Goal: Navigation & Orientation: Go to known website

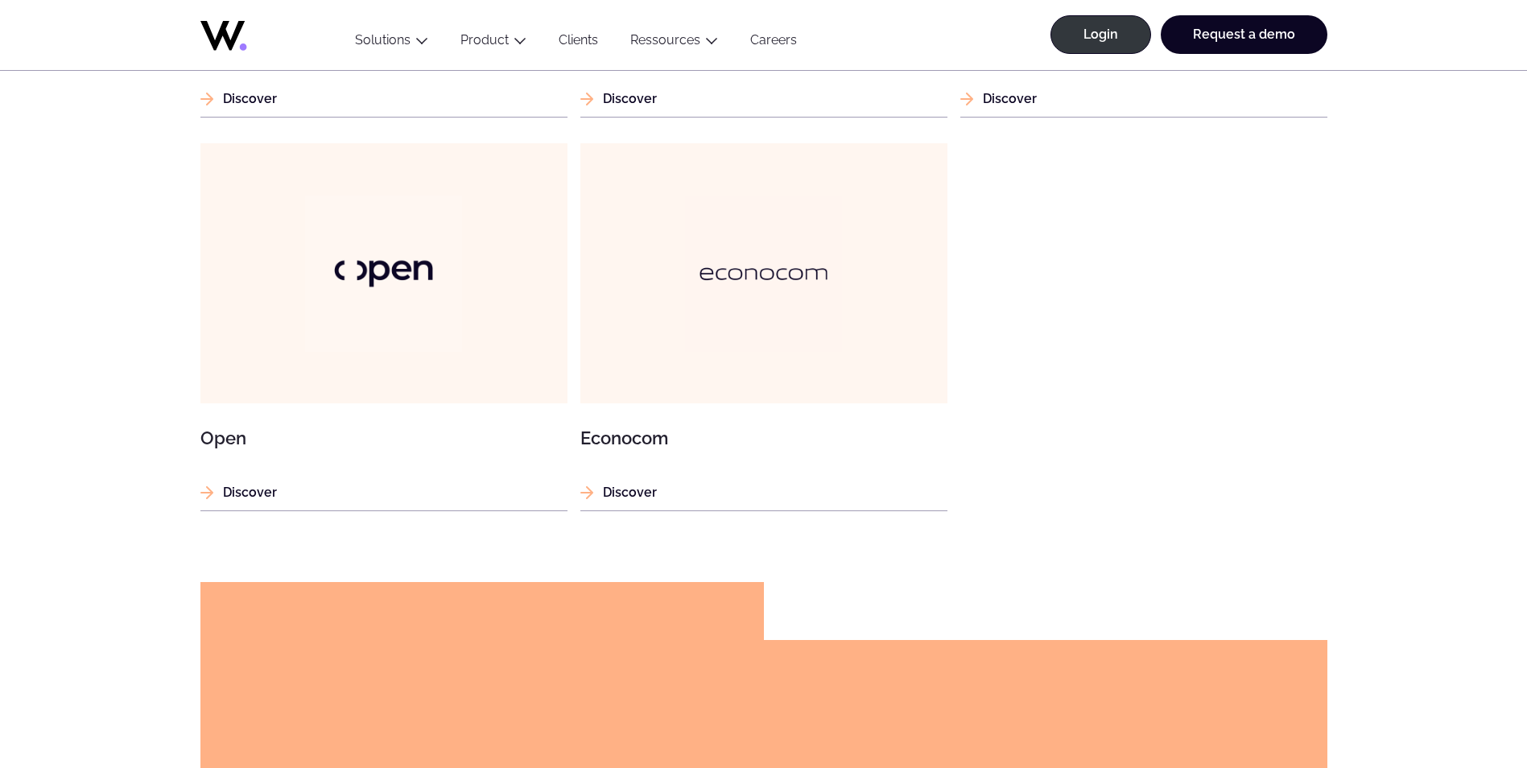
scroll to position [1836, 0]
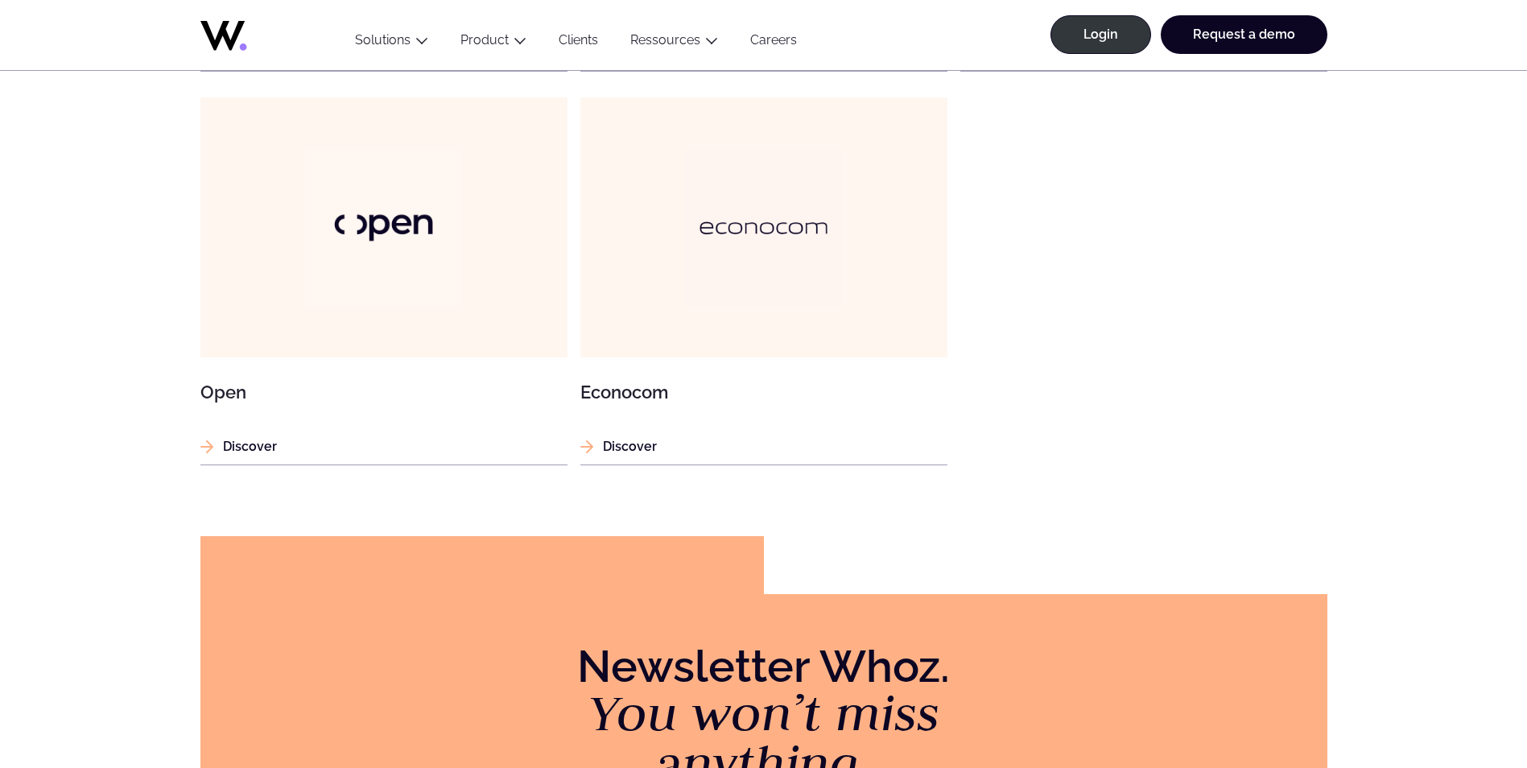
click at [218, 39] on icon at bounding box center [222, 36] width 44 height 30
